Goal: Task Accomplishment & Management: Manage account settings

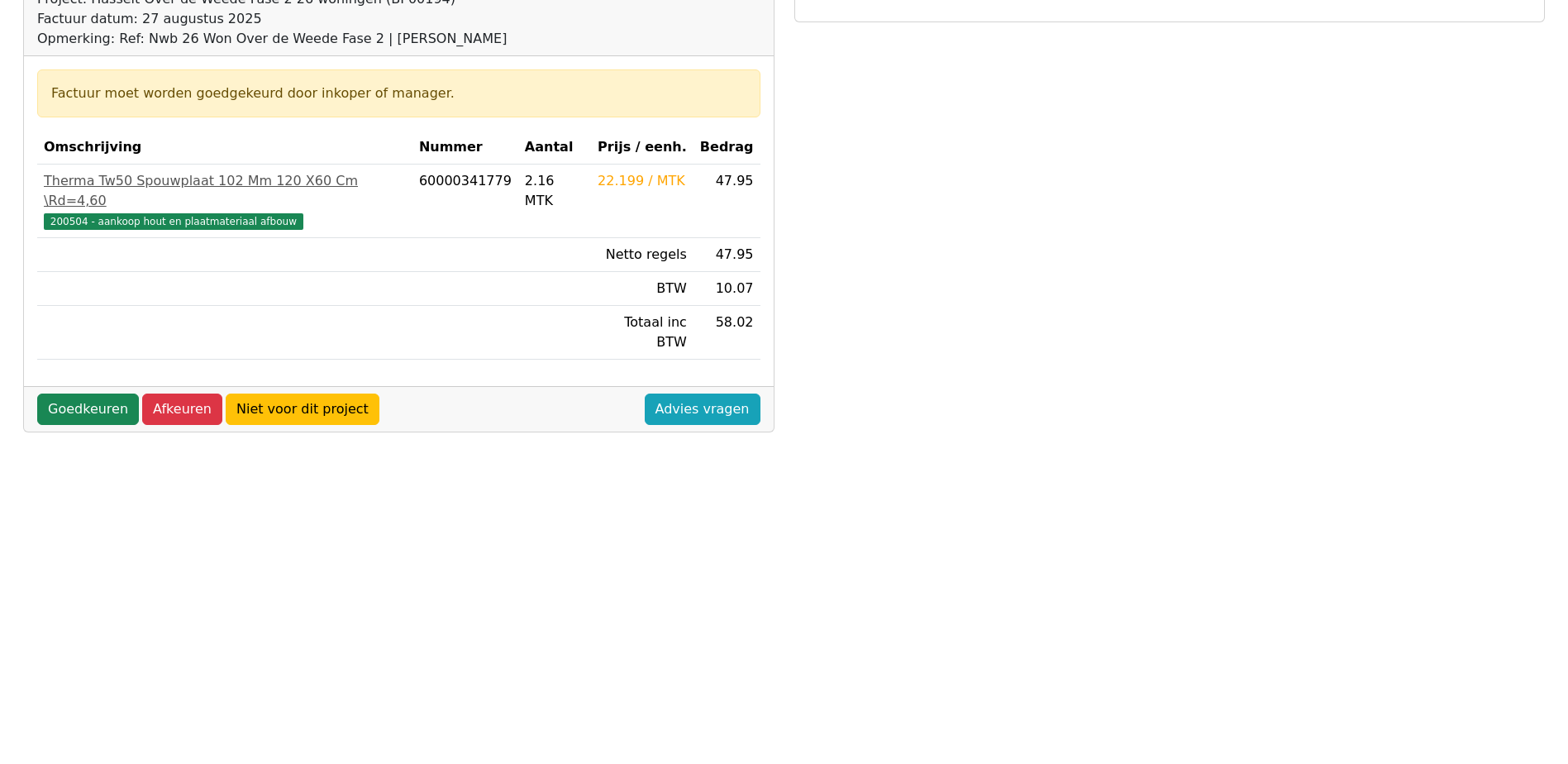
scroll to position [165, 0]
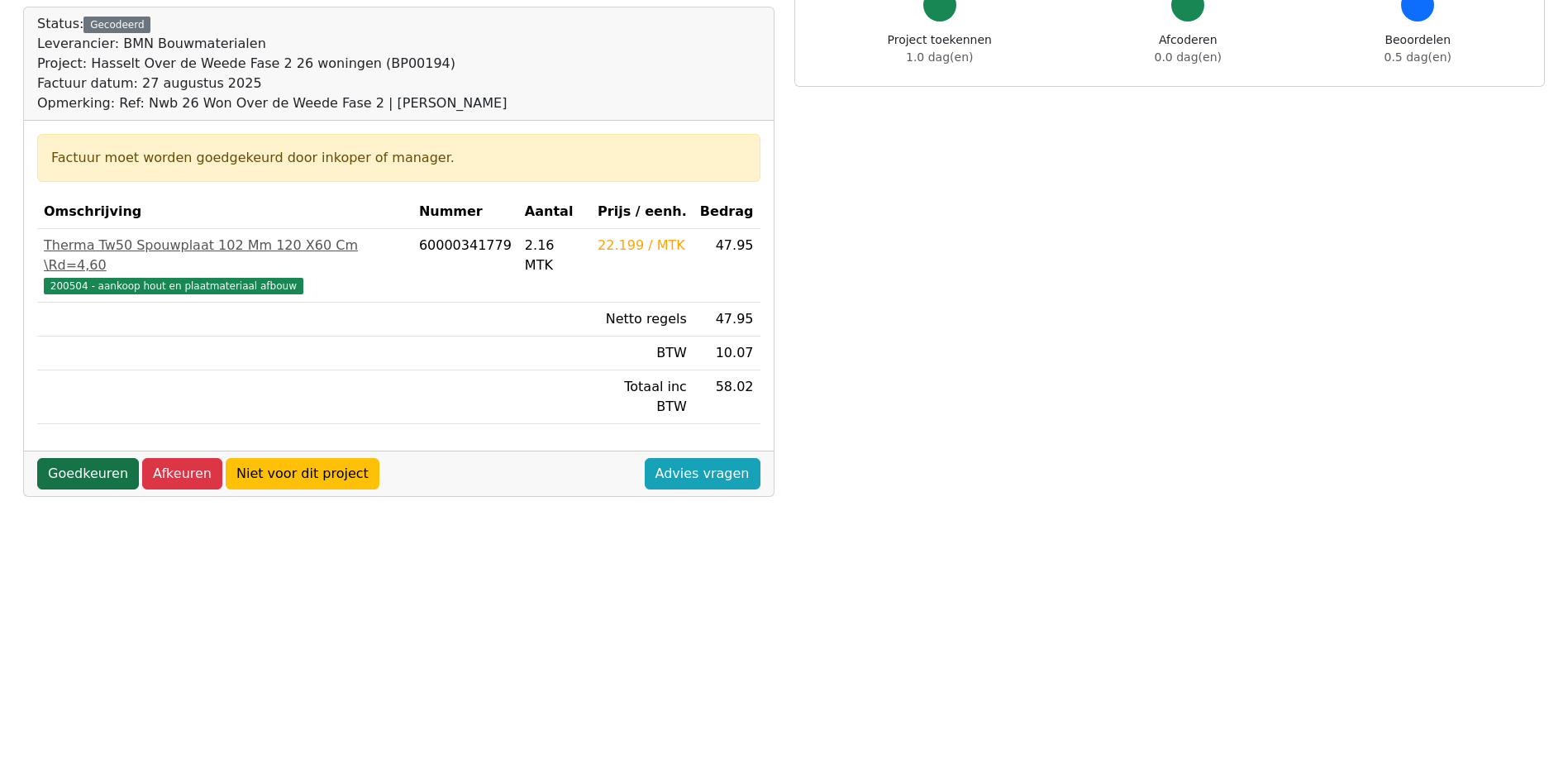
click at [59, 458] on link "Goedkeuren" at bounding box center [88, 474] width 102 height 32
